Goal: Transaction & Acquisition: Purchase product/service

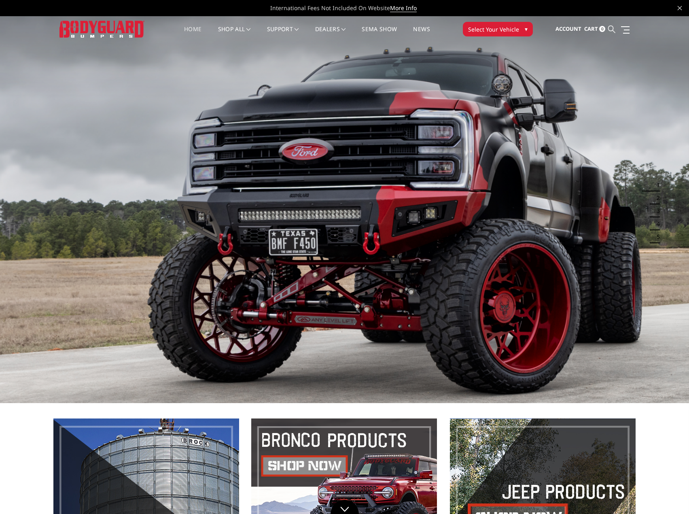
click at [615, 30] on icon at bounding box center [611, 28] width 7 height 7
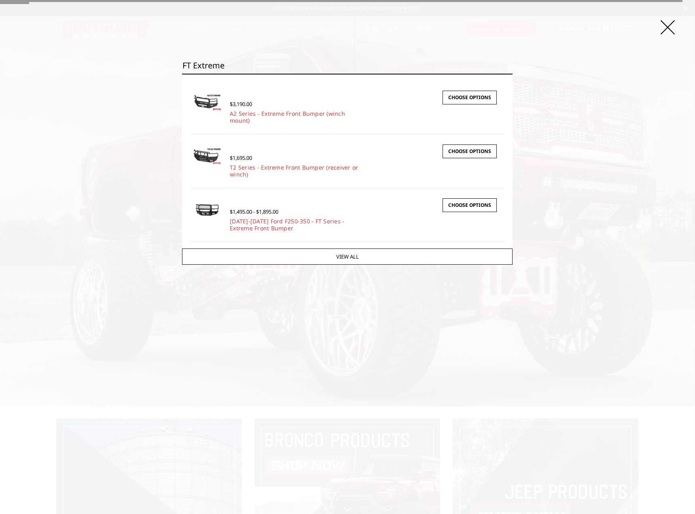
type input "FT Extreme"
click at [513, 74] on input "Search" at bounding box center [513, 74] width 0 height 0
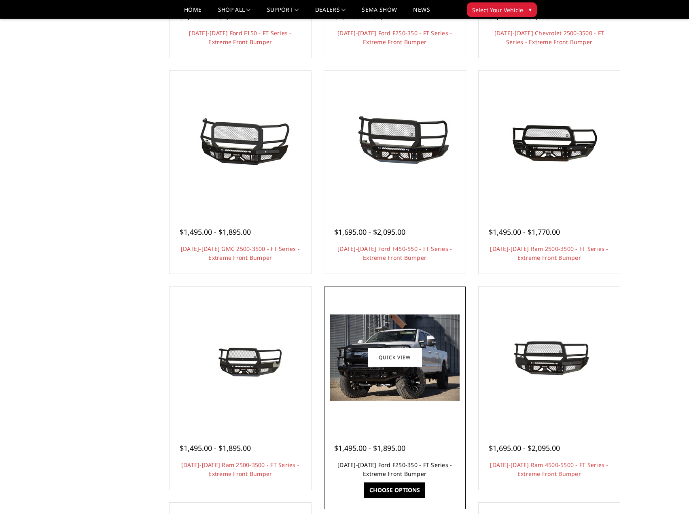
scroll to position [283, 0]
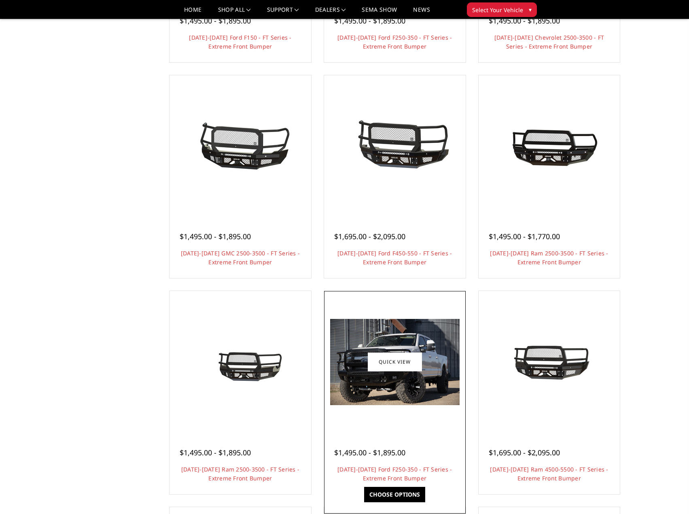
click at [399, 394] on img at bounding box center [394, 362] width 129 height 86
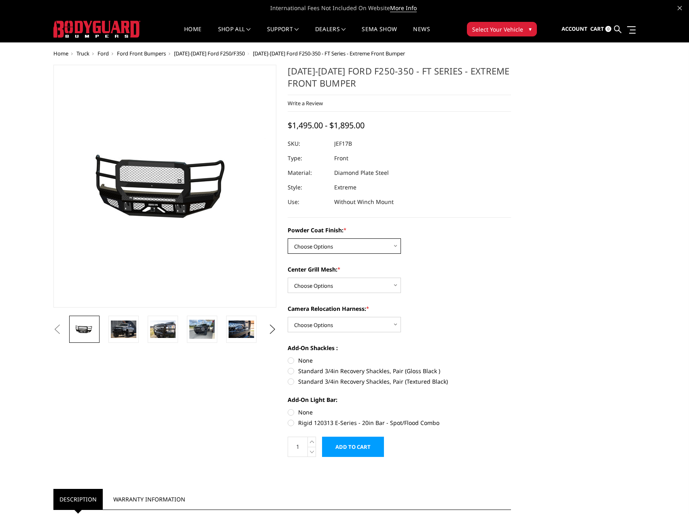
click at [331, 244] on select "Choose Options Bare Metal Gloss Black Powder Coat Textured Black Powder Coat" at bounding box center [344, 245] width 113 height 15
select select "3222"
click at [288, 238] on select "Choose Options Bare Metal Gloss Black Powder Coat Textured Black Powder Coat" at bounding box center [344, 245] width 113 height 15
drag, startPoint x: 339, startPoint y: 284, endPoint x: 337, endPoint y: 289, distance: 5.0
click at [337, 288] on select "Choose Options WITH Expanded Metal in Center Grill WITHOUT Expanded Metal in Ce…" at bounding box center [344, 285] width 113 height 15
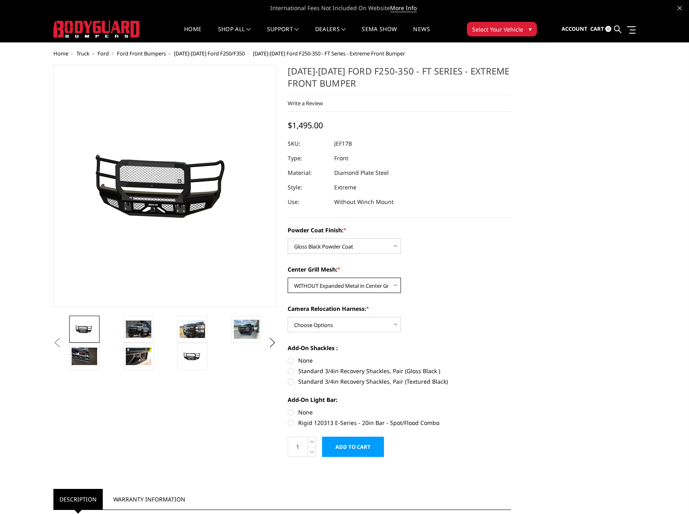
click at [288, 278] on select "Choose Options WITH Expanded Metal in Center Grill WITHOUT Expanded Metal in Ce…" at bounding box center [344, 285] width 113 height 15
click at [331, 325] on select "Choose Options WITH Camera Relocation Harness WITHOUT Camera Relocation Harness" at bounding box center [344, 324] width 113 height 15
click at [368, 286] on select "Choose Options WITH Expanded Metal in Center Grill WITHOUT Expanded Metal in Ce…" at bounding box center [344, 285] width 113 height 15
select select "3224"
click at [288, 278] on select "Choose Options WITH Expanded Metal in Center Grill WITHOUT Expanded Metal in Ce…" at bounding box center [344, 285] width 113 height 15
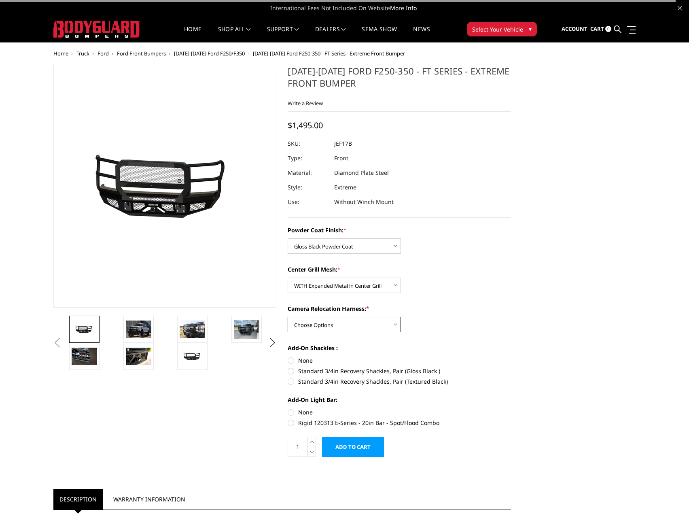
click at [339, 324] on select "Choose Options WITH Camera Relocation Harness WITHOUT Camera Relocation Harness" at bounding box center [344, 324] width 113 height 15
click at [288, 317] on select "Choose Options WITH Camera Relocation Harness WITHOUT Camera Relocation Harness" at bounding box center [344, 324] width 113 height 15
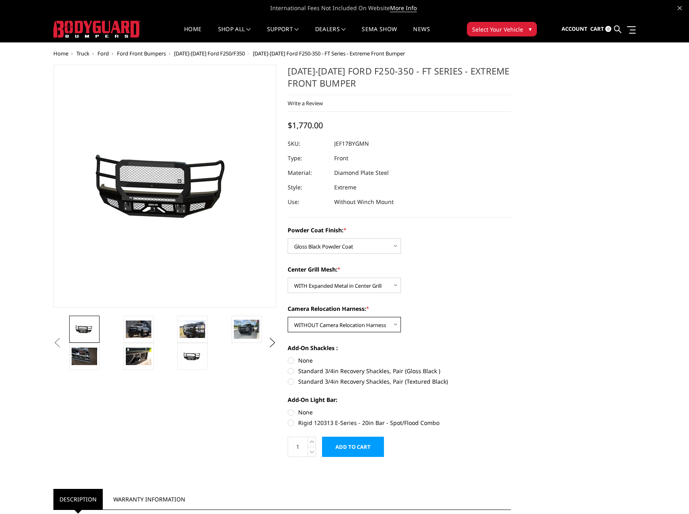
drag, startPoint x: 338, startPoint y: 326, endPoint x: 338, endPoint y: 331, distance: 4.9
click at [338, 326] on select "Choose Options WITH Camera Relocation Harness WITHOUT Camera Relocation Harness" at bounding box center [344, 324] width 113 height 15
click at [288, 317] on select "Choose Options WITH Camera Relocation Harness WITHOUT Camera Relocation Harness" at bounding box center [344, 324] width 113 height 15
click at [347, 326] on select "Choose Options WITH Camera Relocation Harness WITHOUT Camera Relocation Harness" at bounding box center [344, 324] width 113 height 15
select select "3227"
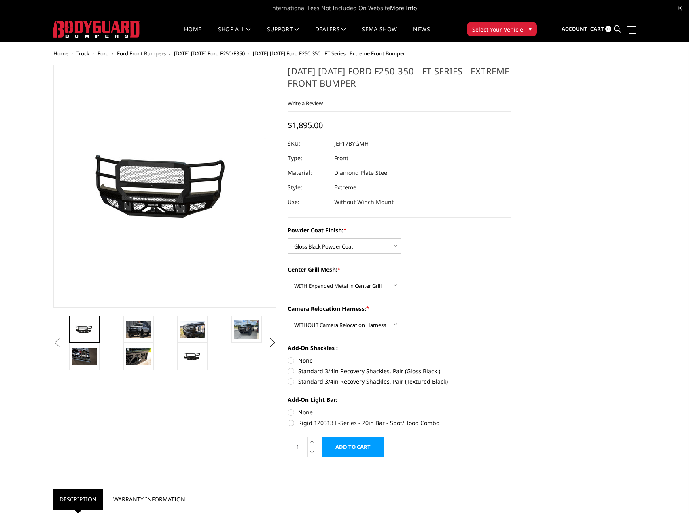
click at [288, 317] on select "Choose Options WITH Camera Relocation Harness WITHOUT Camera Relocation Harness" at bounding box center [344, 324] width 113 height 15
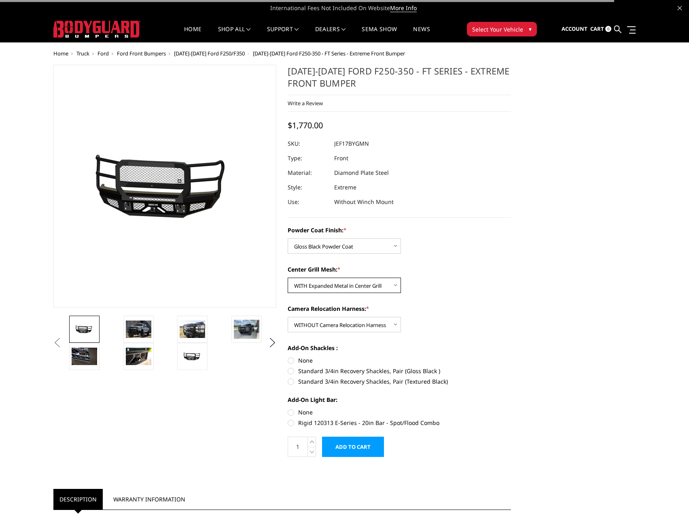
click at [363, 278] on select "Choose Options WITH Expanded Metal in Center Grill WITHOUT Expanded Metal in Ce…" at bounding box center [344, 285] width 113 height 15
select select "3225"
click at [288, 278] on select "Choose Options WITH Expanded Metal in Center Grill WITHOUT Expanded Metal in Ce…" at bounding box center [344, 285] width 113 height 15
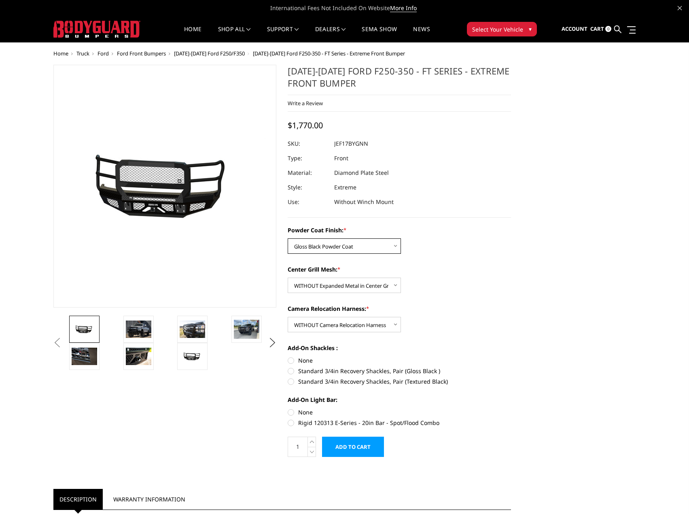
click at [353, 244] on select "Choose Options Bare Metal Gloss Black Powder Coat Textured Black Powder Coat" at bounding box center [344, 245] width 113 height 15
select select "3221"
click at [288, 238] on select "Choose Options Bare Metal Gloss Black Powder Coat Textured Black Powder Coat" at bounding box center [344, 245] width 113 height 15
click at [301, 357] on label "None" at bounding box center [399, 360] width 223 height 8
click at [288, 356] on input "None" at bounding box center [288, 356] width 0 height 0
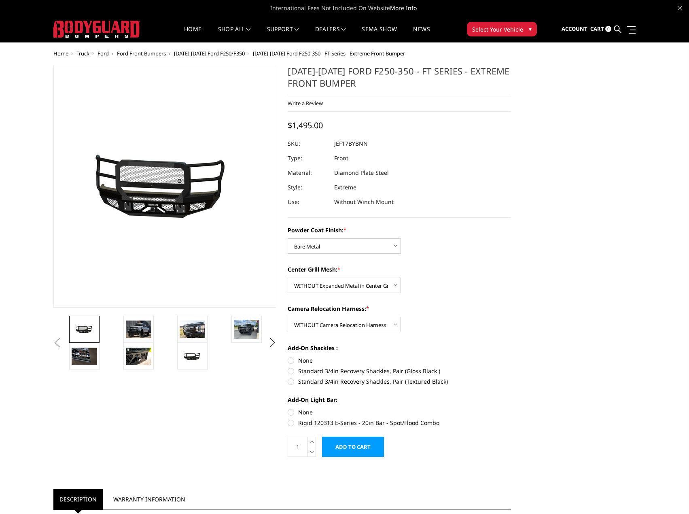
radio input "true"
click at [297, 410] on label "None" at bounding box center [399, 412] width 223 height 8
click at [288, 408] on input "None" at bounding box center [288, 408] width 0 height 0
radio input "true"
click at [360, 142] on dd "JEF17BYBNN" at bounding box center [351, 143] width 34 height 15
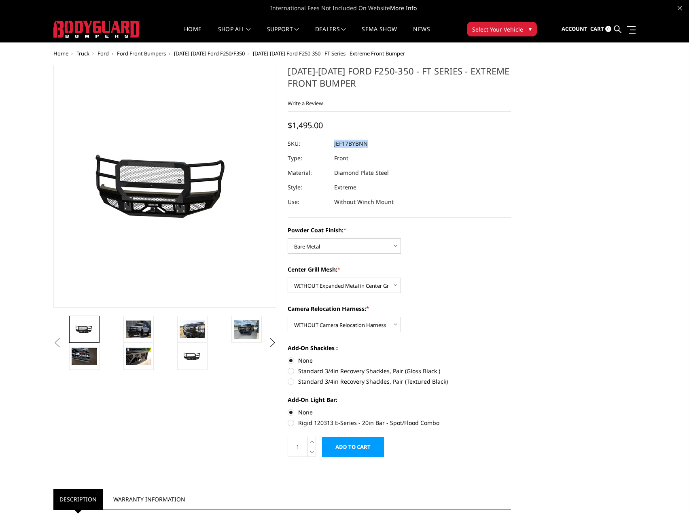
click at [360, 142] on dd "JEF17BYBNN" at bounding box center [351, 143] width 34 height 15
copy dd "JEF17BYBNN"
drag, startPoint x: 362, startPoint y: 322, endPoint x: 362, endPoint y: 327, distance: 4.5
click at [362, 322] on select "Choose Options WITH Camera Relocation Harness WITHOUT Camera Relocation Harness" at bounding box center [344, 324] width 113 height 15
select select "3226"
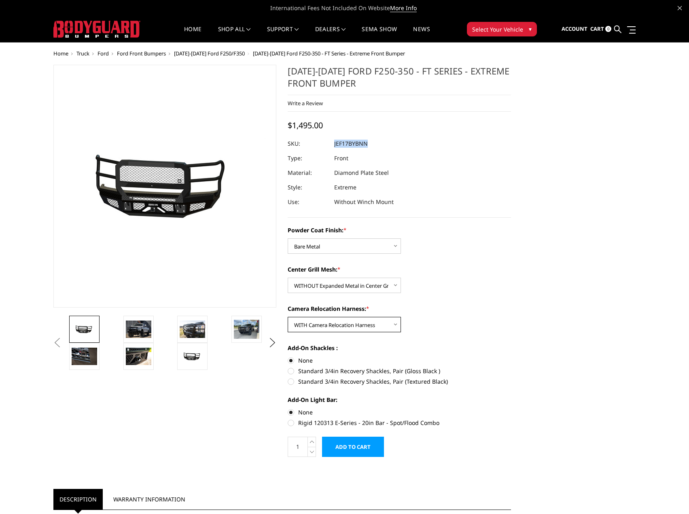
click at [288, 317] on select "Choose Options WITH Camera Relocation Harness WITHOUT Camera Relocation Harness" at bounding box center [344, 324] width 113 height 15
click at [354, 142] on dd "JEF17BYBNH" at bounding box center [350, 143] width 33 height 15
copy dd "JEF17BYBNH"
click at [375, 148] on div at bounding box center [399, 143] width 223 height 15
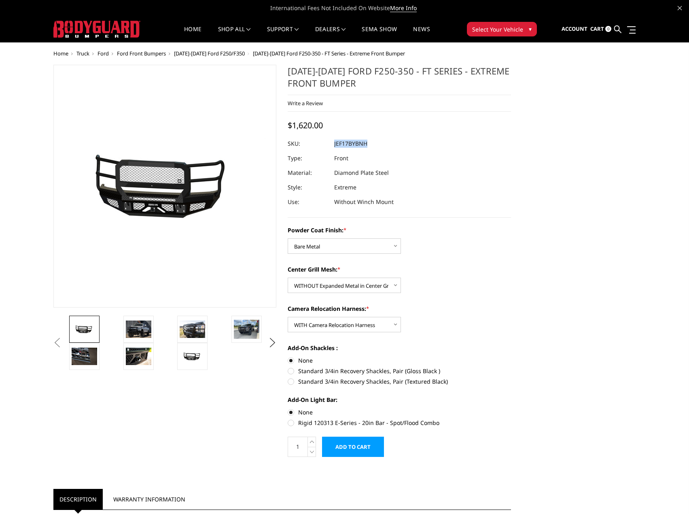
drag, startPoint x: 369, startPoint y: 140, endPoint x: 327, endPoint y: 144, distance: 42.6
click at [327, 144] on dl "SKU: JEF17BYBNH UPC: Type: Front Material: Diamond Plate Steel Style: Extreme U…" at bounding box center [399, 172] width 223 height 73
click at [343, 288] on select "Choose Options WITH Expanded Metal in Center Grill WITHOUT Expanded Metal in Ce…" at bounding box center [344, 285] width 113 height 15
select select
click at [288, 278] on select "Choose Options WITH Expanded Metal in Center Grill WITHOUT Expanded Metal in Ce…" at bounding box center [344, 285] width 113 height 15
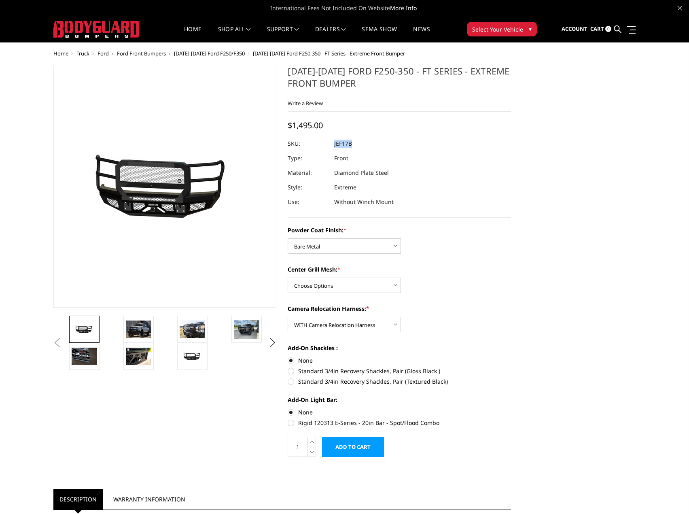
copy dl "JEF17BYBNH UPC:"
click at [619, 29] on icon at bounding box center [617, 28] width 7 height 7
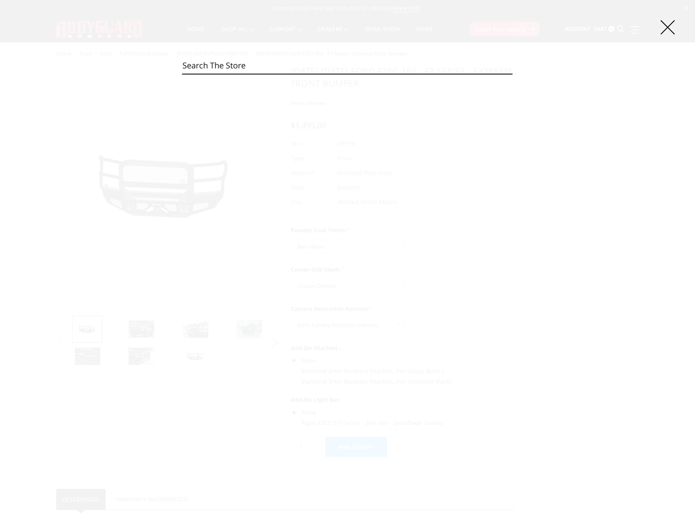
paste input "JEF17B"
type input "JEF17B"
click at [513, 74] on input "Search" at bounding box center [513, 74] width 0 height 0
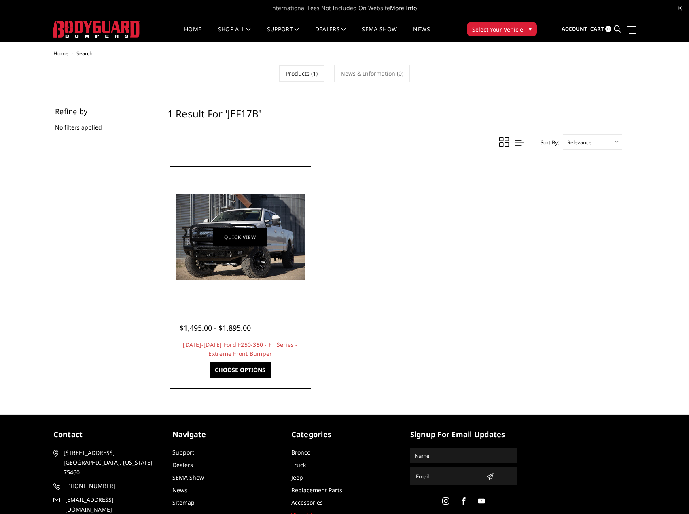
click at [222, 242] on link "Quick view" at bounding box center [240, 236] width 54 height 19
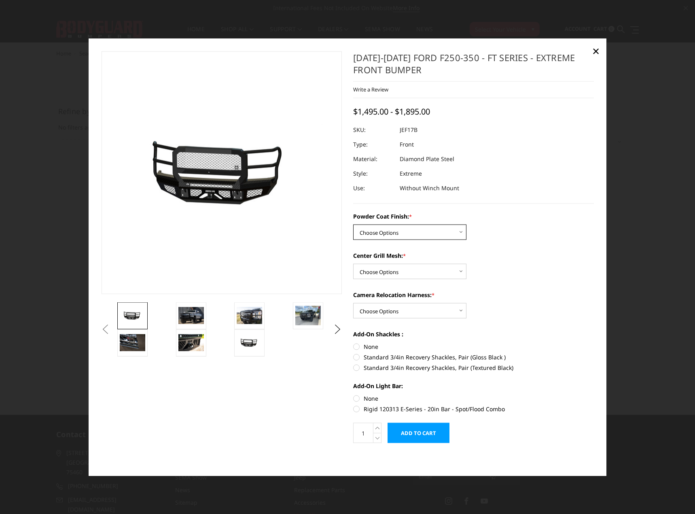
click at [394, 229] on select "Choose Options Bare Metal Gloss Black Powder Coat Textured Black Powder Coat" at bounding box center [409, 232] width 113 height 15
select select "3221"
click at [353, 225] on select "Choose Options Bare Metal Gloss Black Powder Coat Textured Black Powder Coat" at bounding box center [409, 232] width 113 height 15
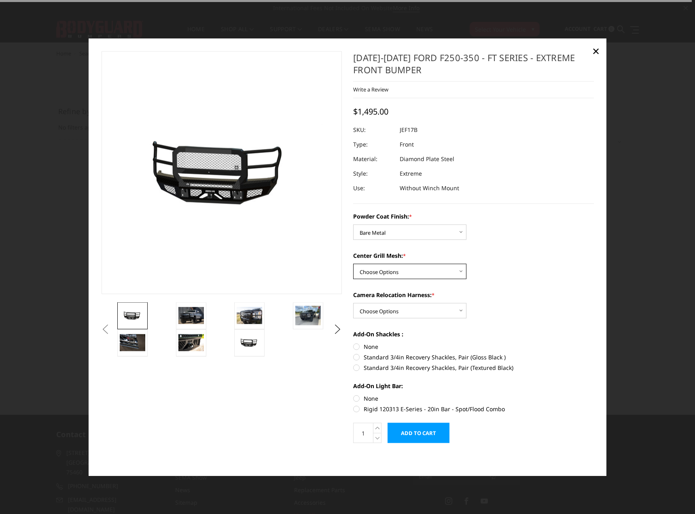
click at [395, 272] on select "Choose Options WITH Expanded Metal in Center Grill WITHOUT Expanded Metal in Ce…" at bounding box center [409, 271] width 113 height 15
select select "3224"
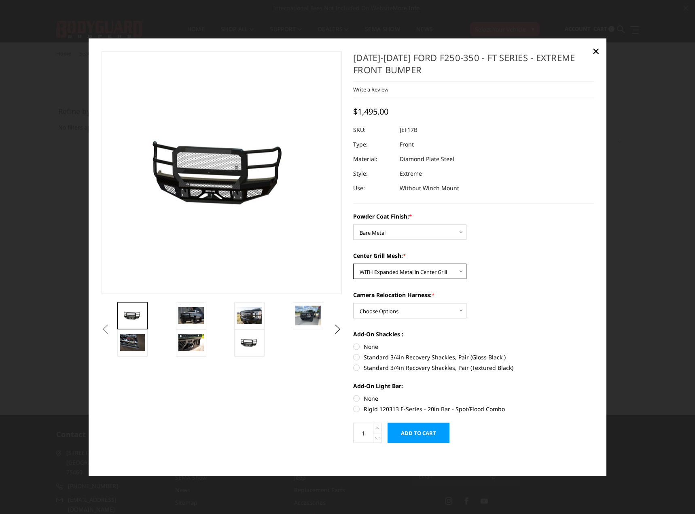
click at [353, 264] on select "Choose Options WITH Expanded Metal in Center Grill WITHOUT Expanded Metal in Ce…" at bounding box center [409, 271] width 113 height 15
drag, startPoint x: 399, startPoint y: 310, endPoint x: 401, endPoint y: 314, distance: 4.2
click at [400, 310] on select "Choose Options WITH Camera Relocation Harness WITHOUT Camera Relocation Harness" at bounding box center [409, 310] width 113 height 15
select select "3227"
click at [353, 303] on select "Choose Options WITH Camera Relocation Harness WITHOUT Camera Relocation Harness" at bounding box center [409, 310] width 113 height 15
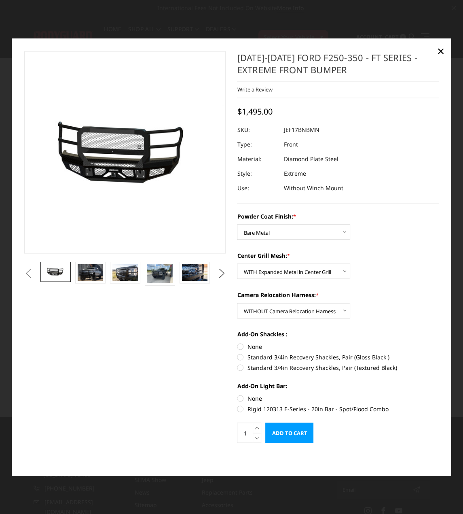
click at [322, 127] on div at bounding box center [338, 130] width 201 height 15
click at [291, 274] on select "Choose Options WITH Expanded Metal in Center Grill WITHOUT Expanded Metal in Ce…" at bounding box center [294, 271] width 113 height 15
click at [276, 239] on select "Choose Options Bare Metal Gloss Black Powder Coat Textured Black Powder Coat" at bounding box center [294, 232] width 113 height 15
click at [238, 225] on select "Choose Options Bare Metal Gloss Black Powder Coat Textured Black Powder Coat" at bounding box center [294, 232] width 113 height 15
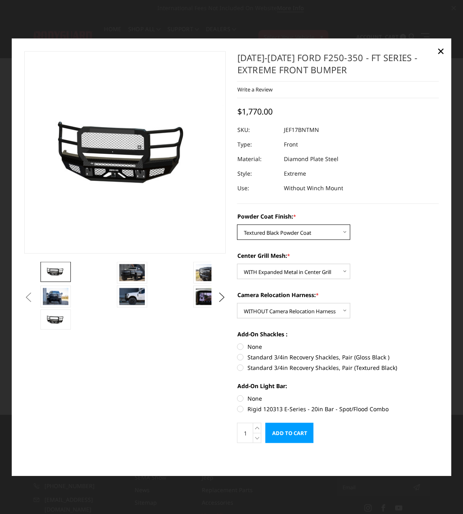
click at [291, 235] on select "Choose Options Bare Metal Gloss Black Powder Coat Textured Black Powder Coat" at bounding box center [294, 232] width 113 height 15
select select "3222"
click at [238, 225] on select "Choose Options Bare Metal Gloss Black Powder Coat Textured Black Powder Coat" at bounding box center [294, 232] width 113 height 15
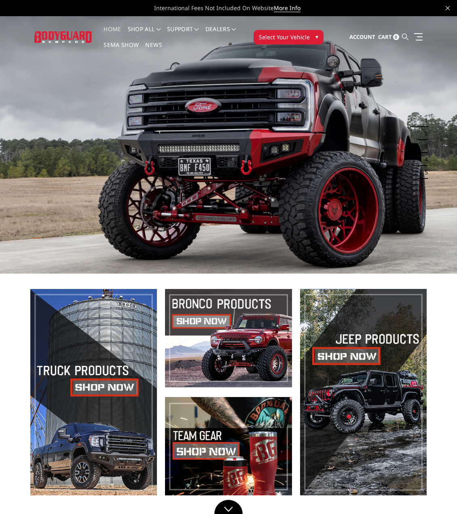
click at [407, 39] on icon at bounding box center [405, 37] width 6 height 6
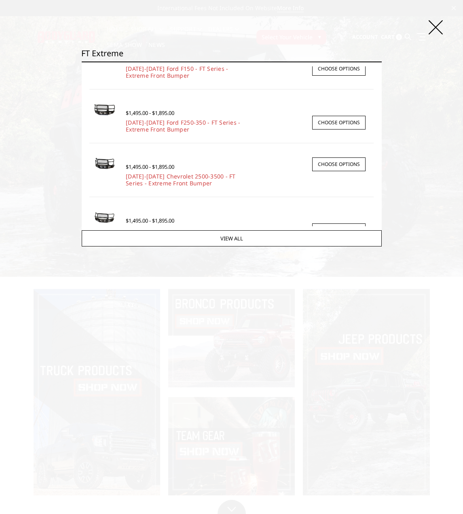
scroll to position [113, 0]
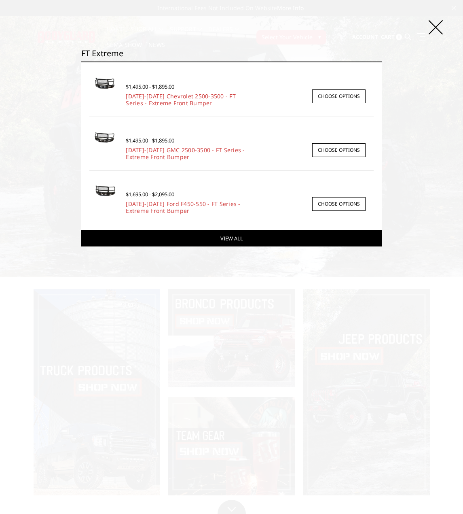
type input "FT Extreme"
click at [197, 240] on link "View All" at bounding box center [231, 238] width 301 height 16
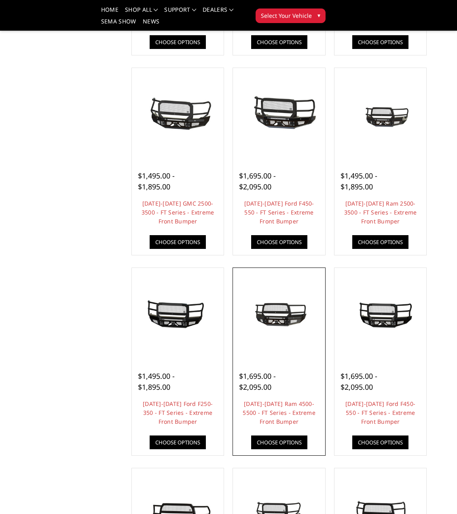
scroll to position [305, 0]
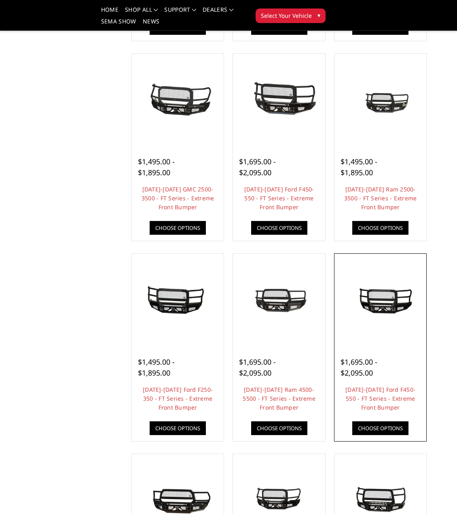
click at [384, 308] on img at bounding box center [381, 300] width 88 height 42
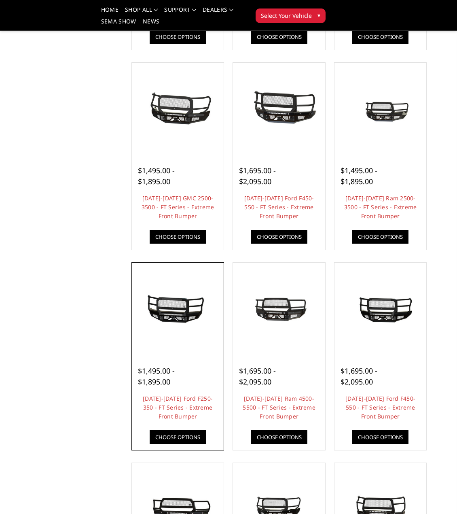
scroll to position [476, 0]
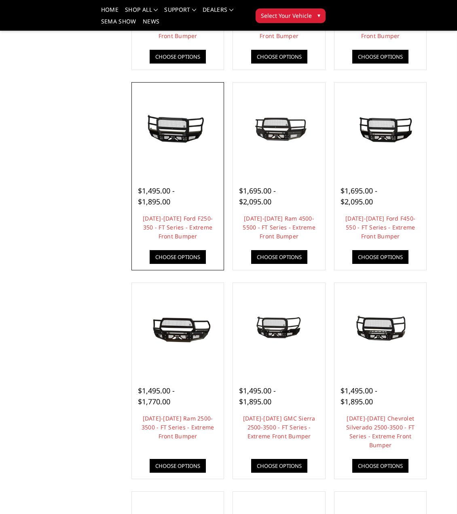
click at [178, 145] on img at bounding box center [178, 129] width 88 height 42
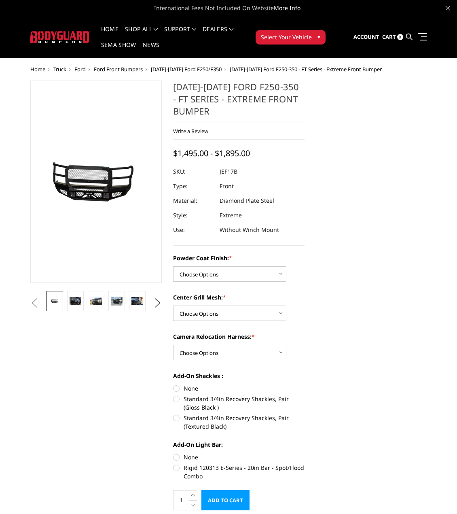
click at [213, 284] on div "Powder Coat Finish: * Choose Options Bare Metal Gloss Black Powder Coat Texture…" at bounding box center [238, 366] width 131 height 225
drag, startPoint x: 200, startPoint y: 274, endPoint x: 199, endPoint y: 281, distance: 6.6
click at [200, 277] on select "Choose Options Bare Metal Gloss Black Powder Coat Textured Black Powder Coat" at bounding box center [229, 273] width 113 height 15
select select "3222"
click at [173, 266] on select "Choose Options Bare Metal Gloss Black Powder Coat Textured Black Powder Coat" at bounding box center [229, 273] width 113 height 15
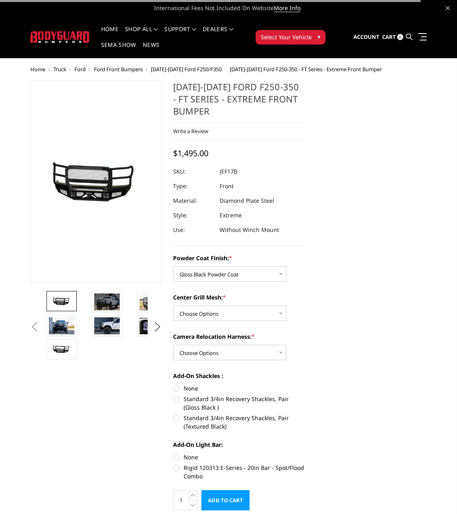
click at [209, 321] on div "Powder Coat Finish: * Choose Options Bare Metal Gloss Black Powder Coat Texture…" at bounding box center [238, 366] width 131 height 225
drag, startPoint x: 210, startPoint y: 313, endPoint x: 210, endPoint y: 320, distance: 7.3
click at [210, 313] on select "Choose Options WITH Expanded Metal in Center Grill WITHOUT Expanded Metal in Ce…" at bounding box center [229, 312] width 113 height 15
select select "3224"
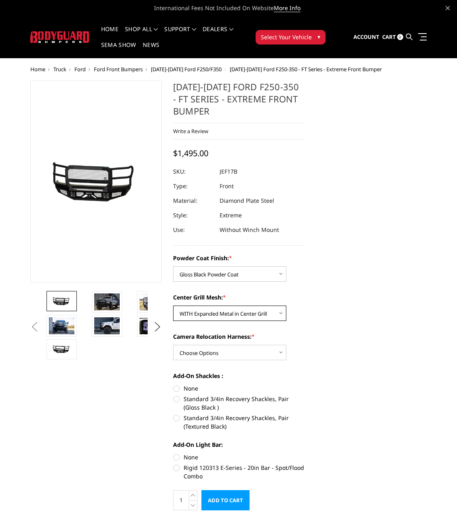
click at [173, 305] on select "Choose Options WITH Expanded Metal in Center Grill WITHOUT Expanded Metal in Ce…" at bounding box center [229, 312] width 113 height 15
click at [214, 351] on select "Choose Options WITH Camera Relocation Harness WITHOUT Camera Relocation Harness" at bounding box center [229, 352] width 113 height 15
select select "3227"
click at [173, 345] on select "Choose Options WITH Camera Relocation Harness WITHOUT Camera Relocation Harness" at bounding box center [229, 352] width 113 height 15
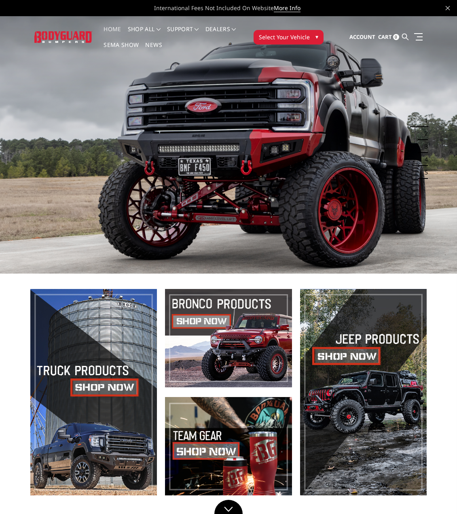
drag, startPoint x: 0, startPoint y: 0, endPoint x: 404, endPoint y: 42, distance: 406.3
click at [405, 40] on icon at bounding box center [405, 37] width 6 height 6
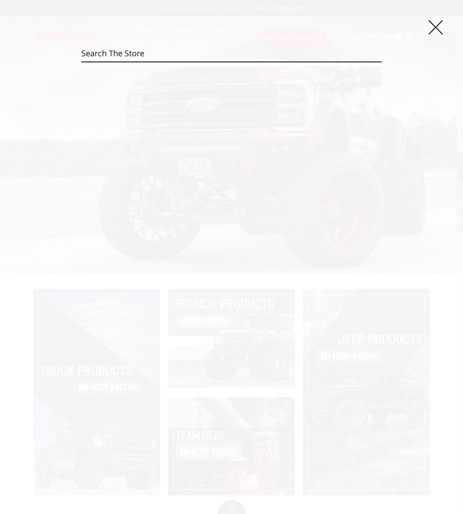
click at [247, 59] on input "Search" at bounding box center [231, 53] width 301 height 16
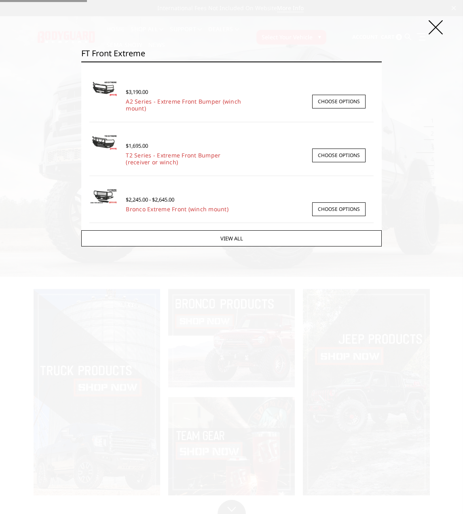
type input "FT Front Extreme"
click at [382, 61] on input "Search" at bounding box center [382, 61] width 0 height 0
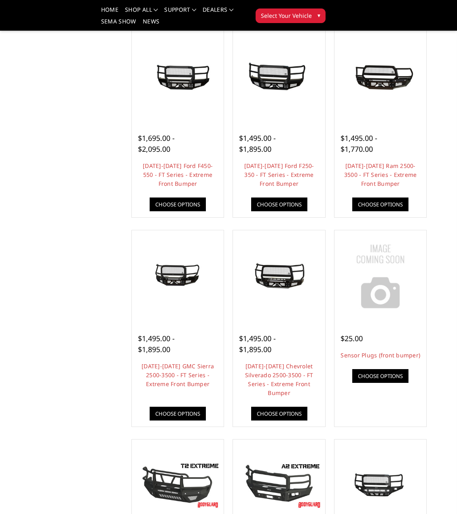
scroll to position [688, 0]
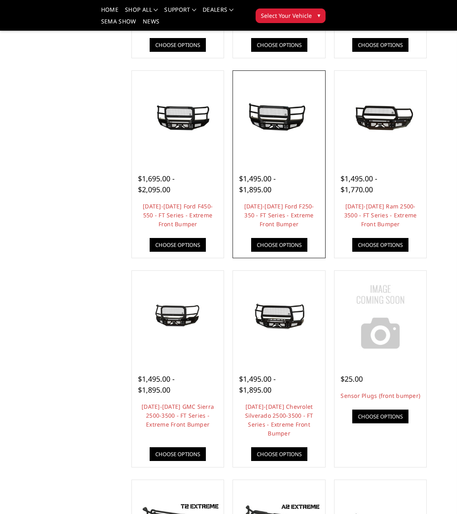
click at [282, 126] on img at bounding box center [279, 117] width 88 height 42
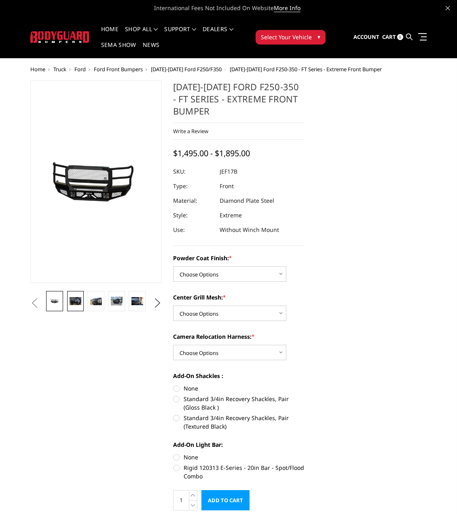
click at [76, 298] on img at bounding box center [76, 301] width 12 height 8
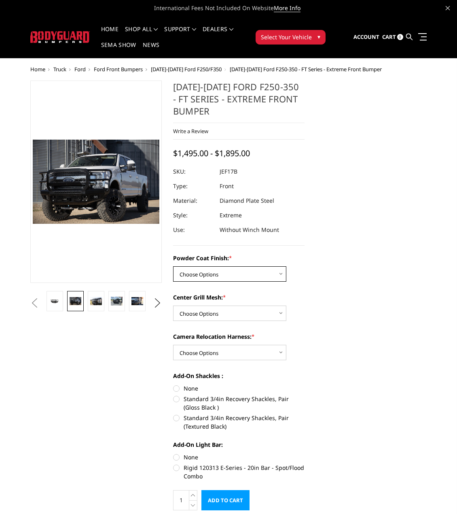
click at [204, 271] on select "Choose Options Bare Metal Gloss Black Powder Coat Textured Black Powder Coat" at bounding box center [229, 273] width 113 height 15
select select "3222"
click at [173, 266] on select "Choose Options Bare Metal Gloss Black Powder Coat Textured Black Powder Coat" at bounding box center [229, 273] width 113 height 15
click at [214, 323] on div "Powder Coat Finish: * Choose Options Bare Metal Gloss Black Powder Coat Texture…" at bounding box center [238, 366] width 131 height 225
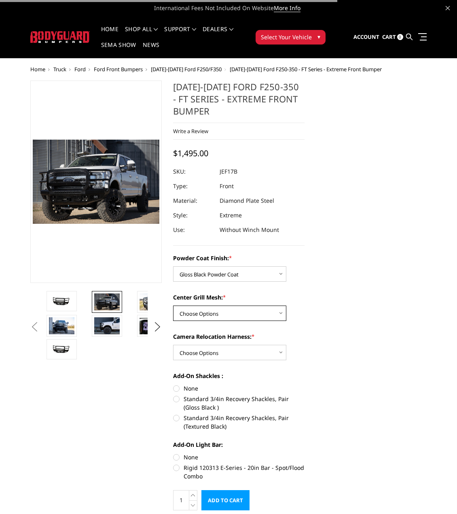
drag, startPoint x: 217, startPoint y: 314, endPoint x: 217, endPoint y: 320, distance: 6.5
click at [217, 314] on select "Choose Options WITH Expanded Metal in Center Grill WITHOUT Expanded Metal in Ce…" at bounding box center [229, 312] width 113 height 15
select select "3224"
click at [173, 305] on select "Choose Options WITH Expanded Metal in Center Grill WITHOUT Expanded Metal in Ce…" at bounding box center [229, 312] width 113 height 15
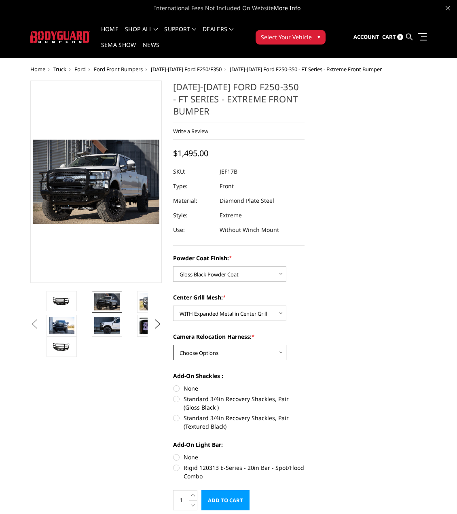
click at [217, 352] on select "Choose Options WITH Camera Relocation Harness WITHOUT Camera Relocation Harness" at bounding box center [229, 352] width 113 height 15
select select "3227"
click at [173, 345] on select "Choose Options WITH Camera Relocation Harness WITHOUT Camera Relocation Harness" at bounding box center [229, 352] width 113 height 15
